Goal: Use online tool/utility: Use online tool/utility

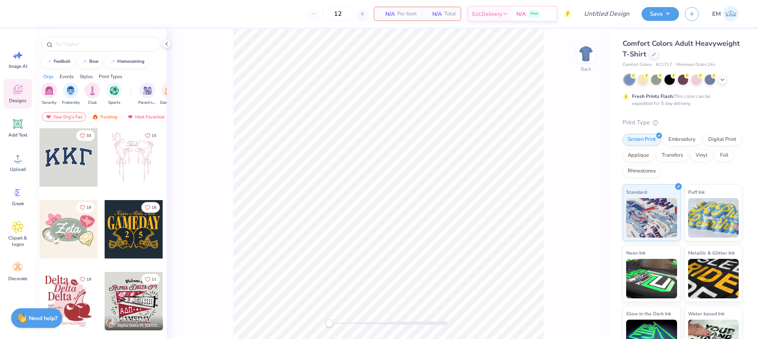
click at [69, 157] on div at bounding box center [68, 157] width 58 height 58
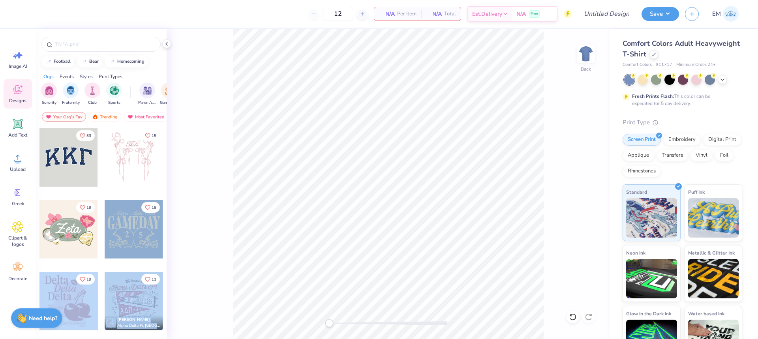
click at [397, 157] on div "12 N/A Per Item N/A Total Est. Delivery N/A Free Design Title Save EM Image AI …" at bounding box center [379, 169] width 758 height 339
click at [142, 223] on div at bounding box center [134, 229] width 58 height 58
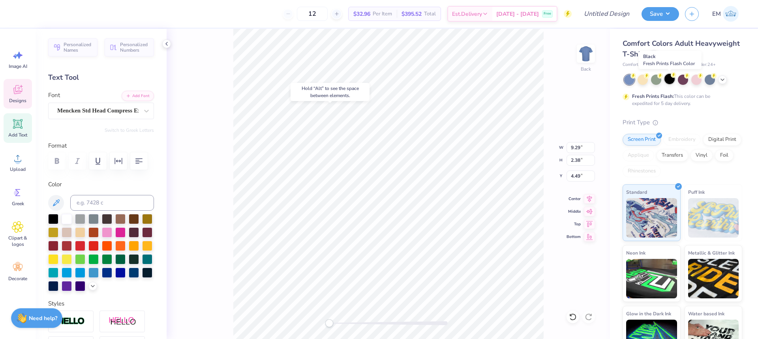
click at [668, 80] on div at bounding box center [669, 79] width 10 height 10
type input "4.10"
click at [670, 81] on div at bounding box center [669, 79] width 10 height 10
